Goal: Task Accomplishment & Management: Complete application form

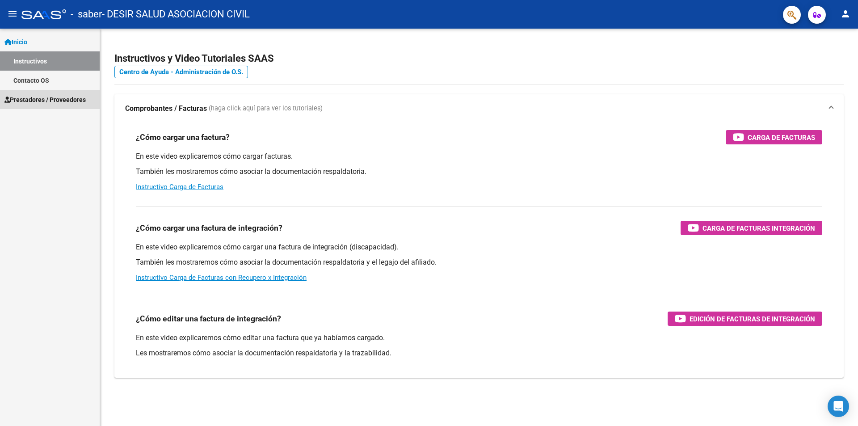
click at [50, 101] on span "Prestadores / Proveedores" at bounding box center [44, 100] width 81 height 10
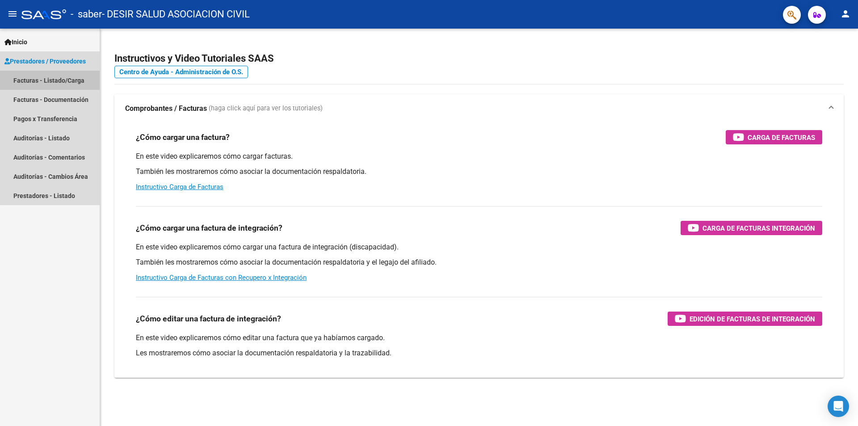
click at [51, 79] on link "Facturas - Listado/Carga" at bounding box center [50, 80] width 100 height 19
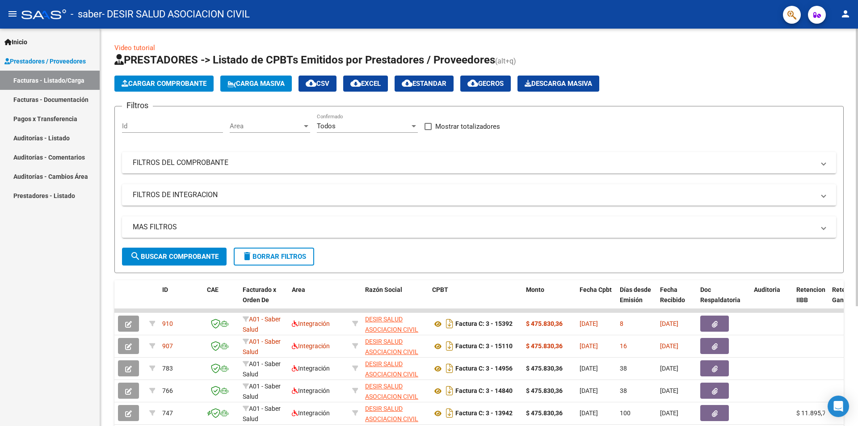
click at [159, 84] on span "Cargar Comprobante" at bounding box center [164, 84] width 85 height 8
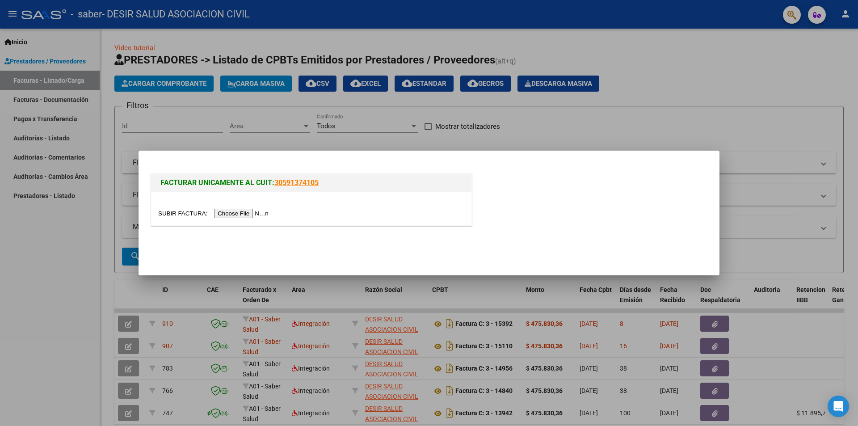
click at [254, 213] on input "file" at bounding box center [214, 213] width 113 height 9
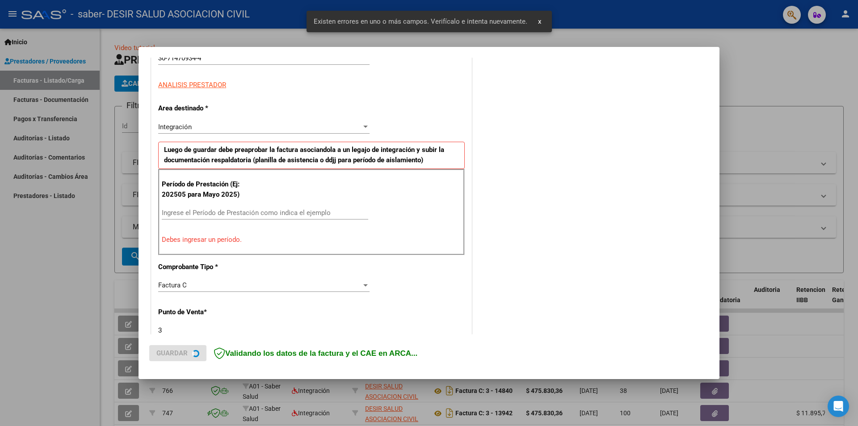
scroll to position [155, 0]
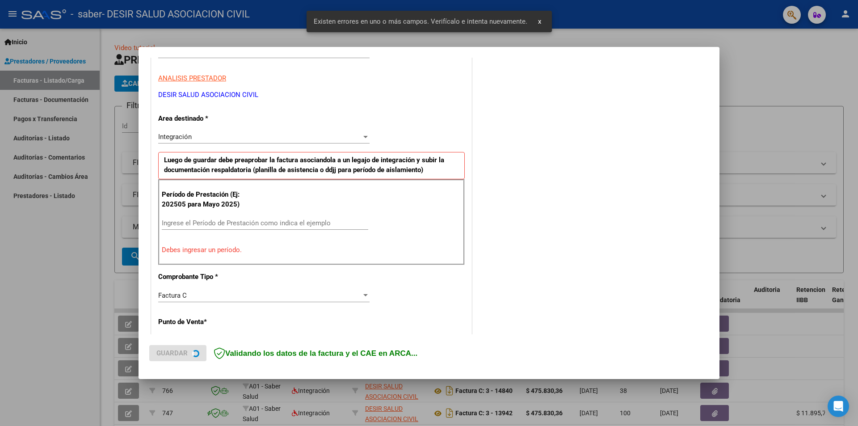
click at [193, 223] on input "Ingrese el Período de Prestación como indica el ejemplo" at bounding box center [265, 223] width 207 height 8
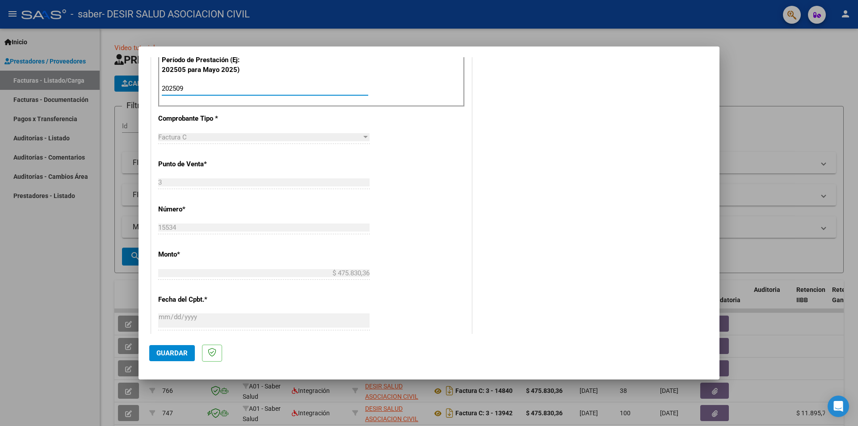
scroll to position [468, 0]
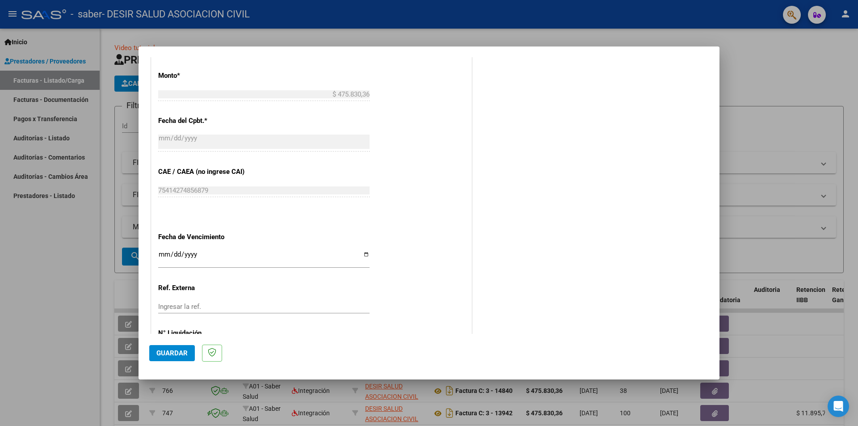
type input "202509"
click at [358, 251] on input "Ingresar la fecha" at bounding box center [263, 258] width 211 height 14
click at [361, 255] on input "Ingresar la fecha" at bounding box center [263, 258] width 211 height 14
type input "[DATE]"
click at [178, 350] on span "Guardar" at bounding box center [171, 353] width 31 height 8
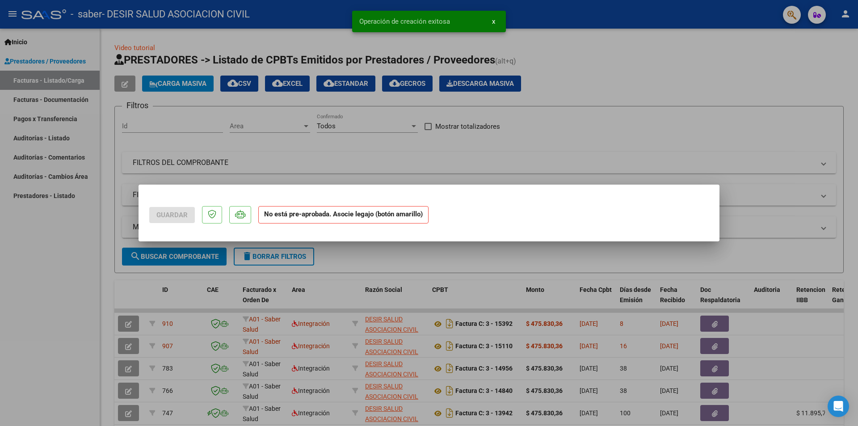
scroll to position [0, 0]
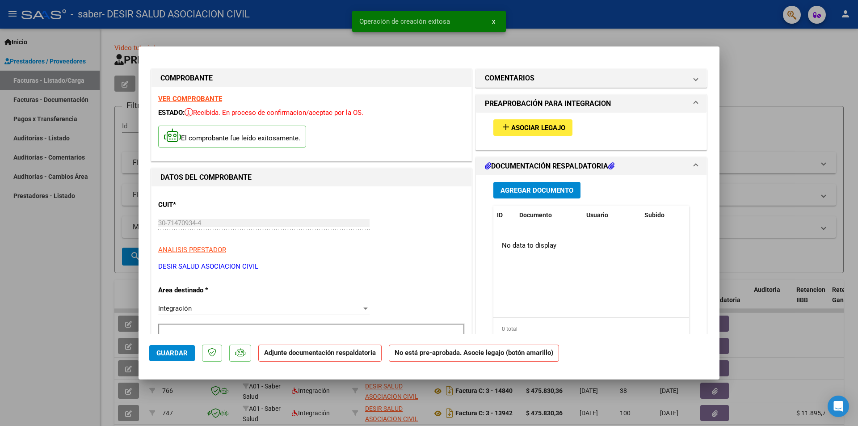
click at [552, 123] on button "add Asociar Legajo" at bounding box center [532, 127] width 79 height 17
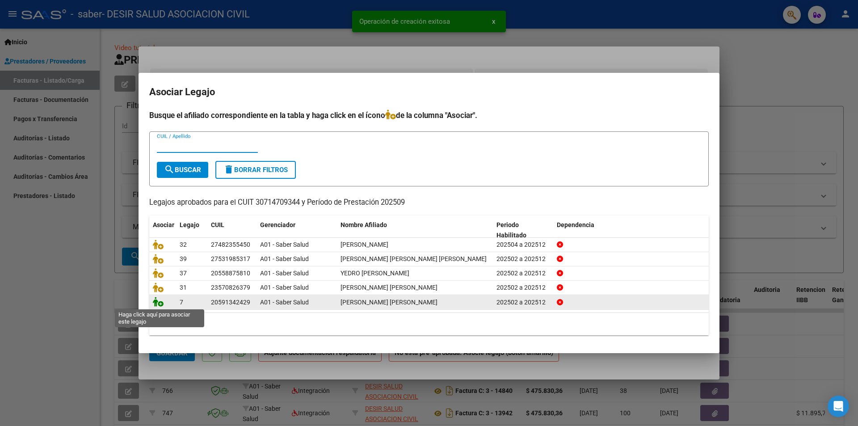
click at [160, 303] on icon at bounding box center [158, 302] width 11 height 10
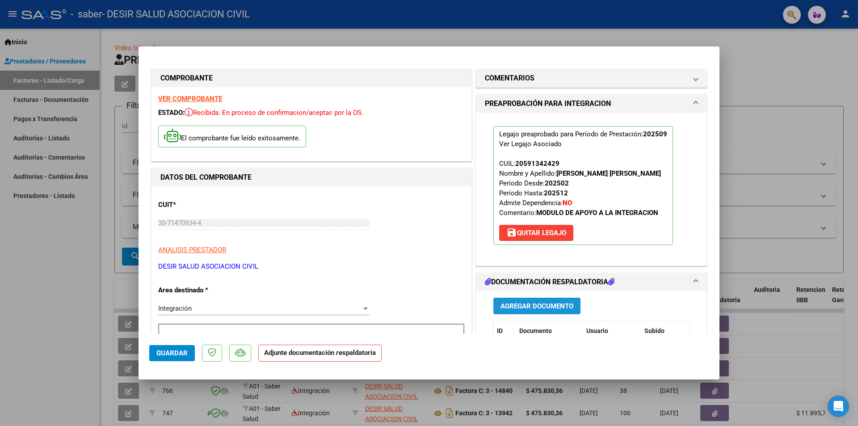
click at [509, 308] on span "Agregar Documento" at bounding box center [537, 306] width 73 height 8
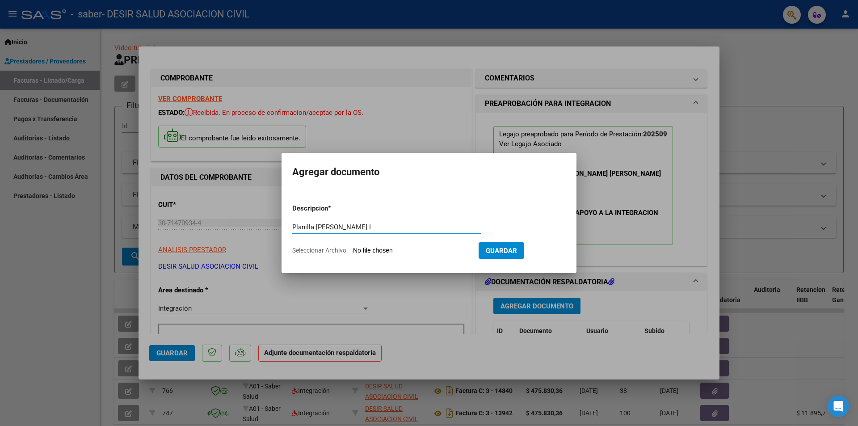
type input "Planilla [PERSON_NAME] I"
click at [430, 249] on input "Seleccionar Archivo" at bounding box center [412, 251] width 118 height 8
type input "C:\fakepath\[PERSON_NAME] [PERSON_NAME]-ok 9.pdf"
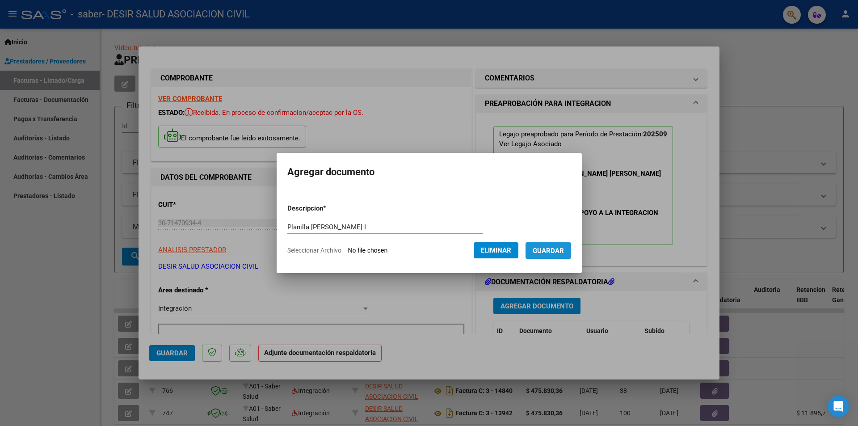
click at [548, 252] on span "Guardar" at bounding box center [548, 251] width 31 height 8
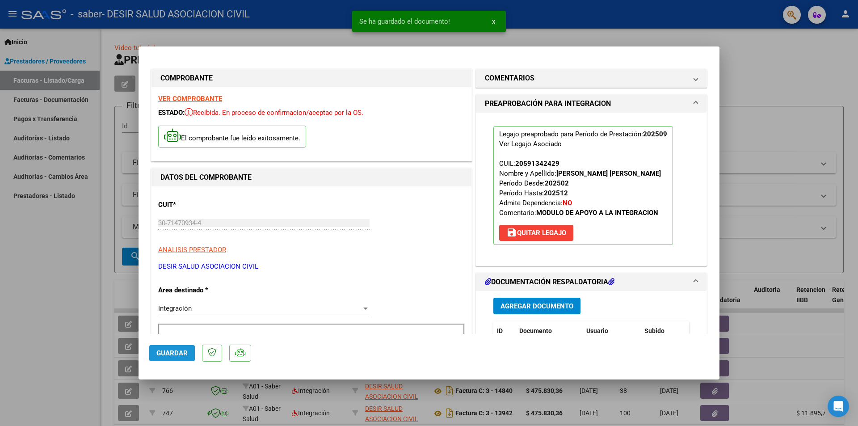
click at [183, 353] on span "Guardar" at bounding box center [171, 353] width 31 height 8
click at [165, 346] on button "Guardar" at bounding box center [172, 353] width 46 height 16
click at [167, 350] on span "Guardar" at bounding box center [171, 353] width 31 height 8
